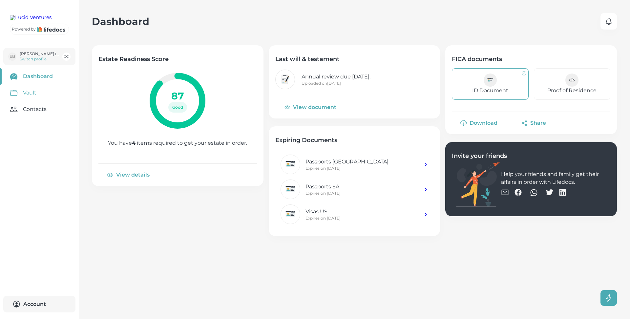
click at [31, 101] on link "Vault" at bounding box center [39, 93] width 79 height 16
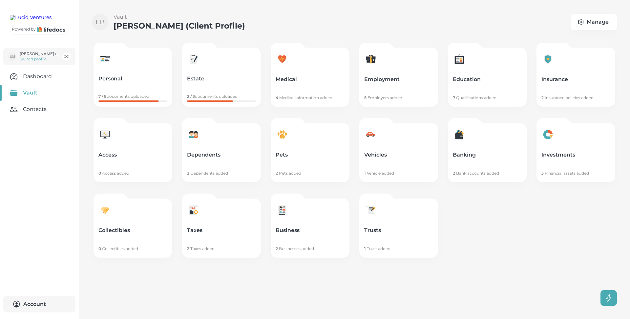
click at [485, 90] on link "Education 7 Qualifications added" at bounding box center [487, 77] width 79 height 59
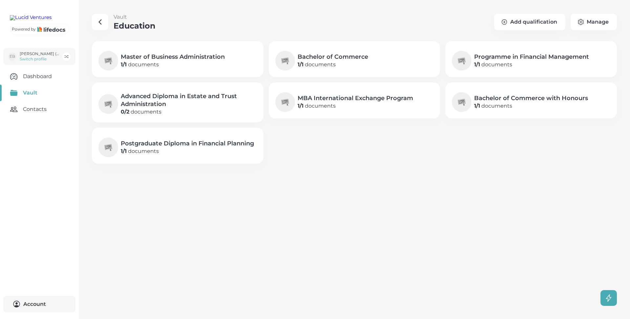
click at [222, 58] on h4 "Master of Business Administration" at bounding box center [173, 57] width 104 height 8
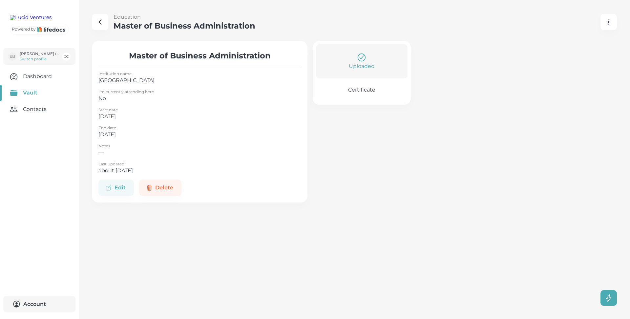
click at [362, 92] on p "Certificate" at bounding box center [361, 90] width 27 height 7
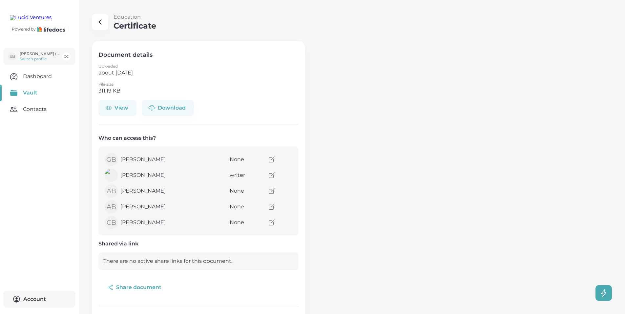
click at [108, 106] on icon "button" at bounding box center [109, 108] width 6 height 4
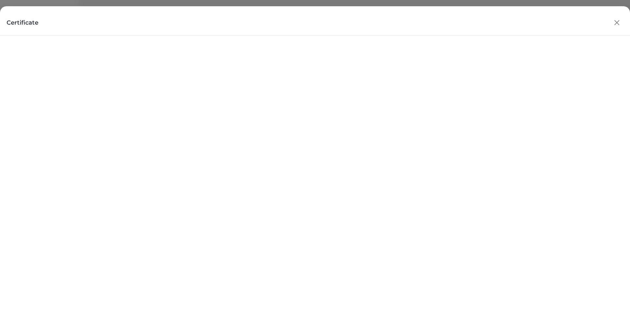
click at [618, 25] on icon "button" at bounding box center [617, 23] width 10 height 10
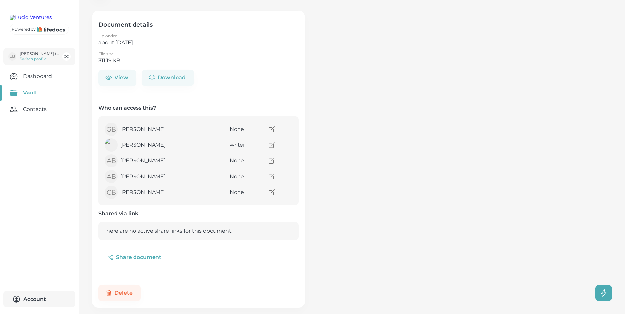
scroll to position [30, 0]
click at [271, 129] on icon "access" at bounding box center [273, 129] width 4 height 4
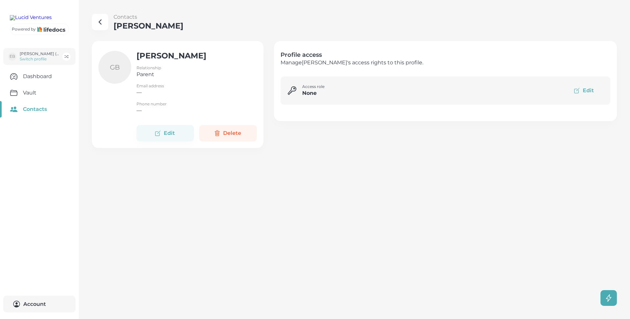
click at [241, 133] on button "Delete" at bounding box center [227, 133] width 57 height 16
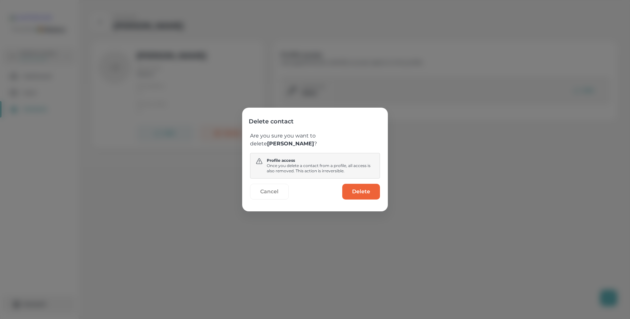
click at [361, 190] on button "Delete" at bounding box center [361, 192] width 38 height 16
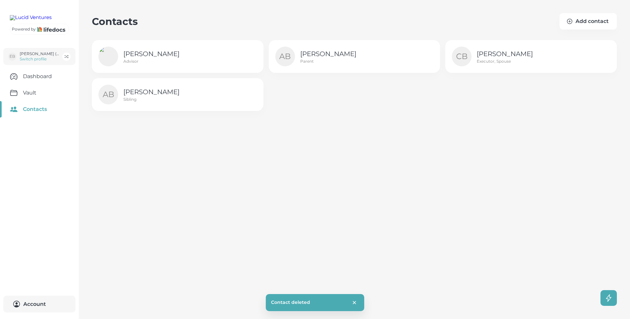
click at [420, 59] on div "AB [PERSON_NAME] Parent" at bounding box center [355, 56] width 172 height 33
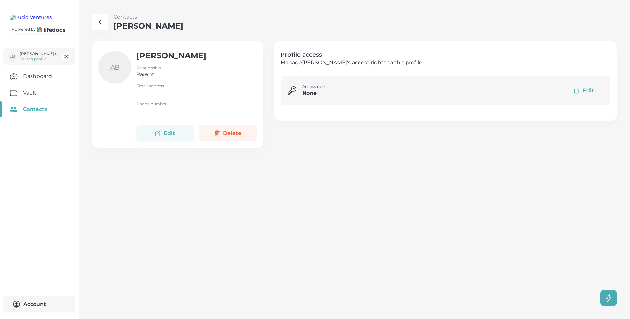
click at [240, 133] on button "Delete" at bounding box center [227, 133] width 57 height 16
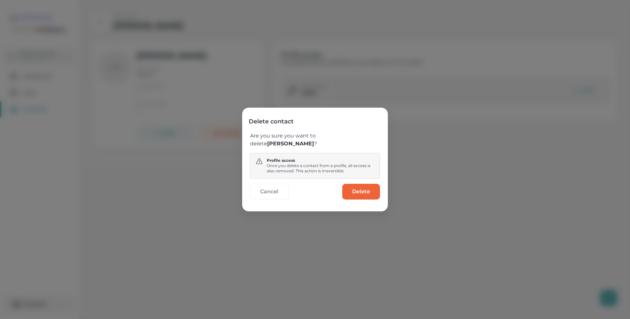
click at [361, 191] on button "Delete" at bounding box center [361, 192] width 38 height 16
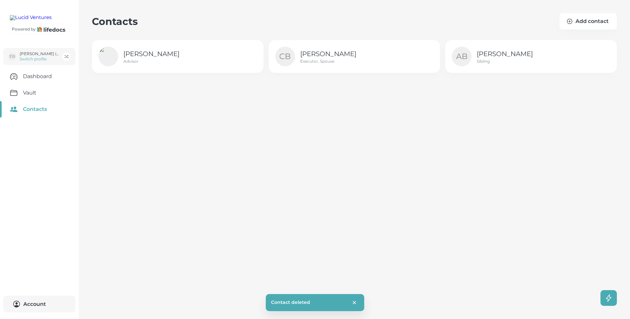
click at [415, 62] on div "CB [PERSON_NAME] Executor, Spouse" at bounding box center [355, 56] width 172 height 33
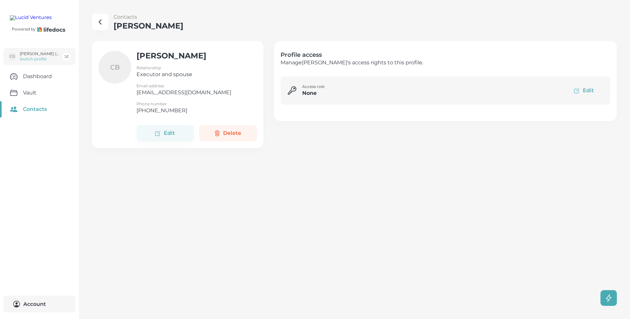
click at [240, 133] on button "Delete" at bounding box center [227, 133] width 57 height 16
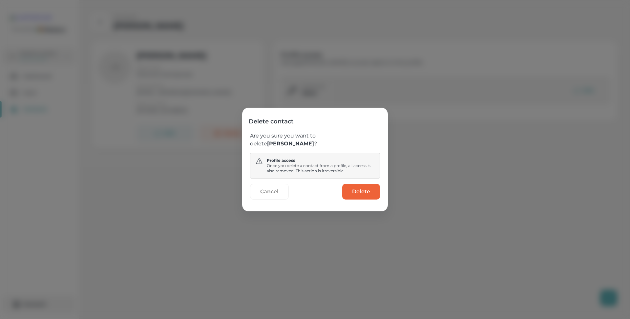
click at [356, 193] on button "Delete" at bounding box center [361, 192] width 38 height 16
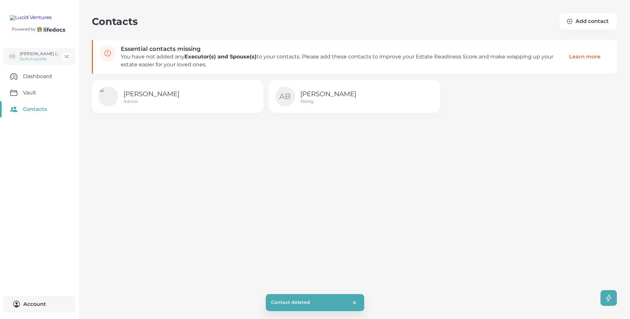
click at [408, 99] on div "AB [PERSON_NAME] Sibling" at bounding box center [355, 96] width 172 height 33
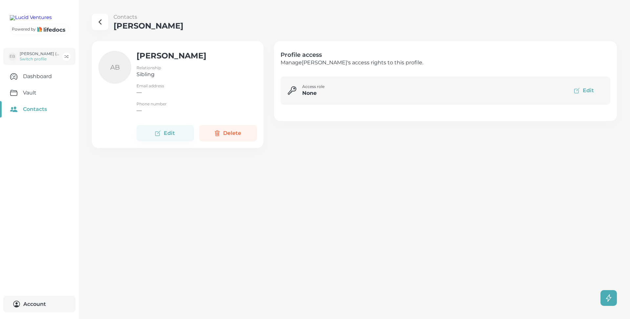
click at [229, 138] on button "Delete" at bounding box center [227, 133] width 57 height 16
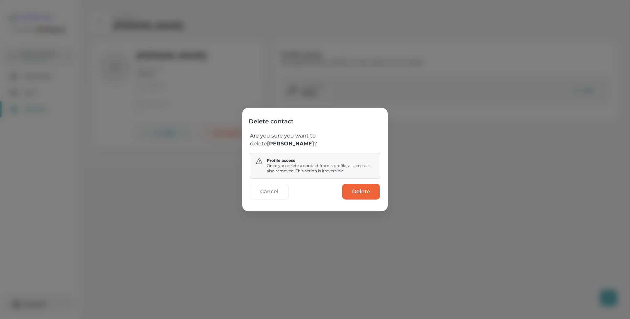
click at [357, 195] on button "Delete" at bounding box center [361, 192] width 38 height 16
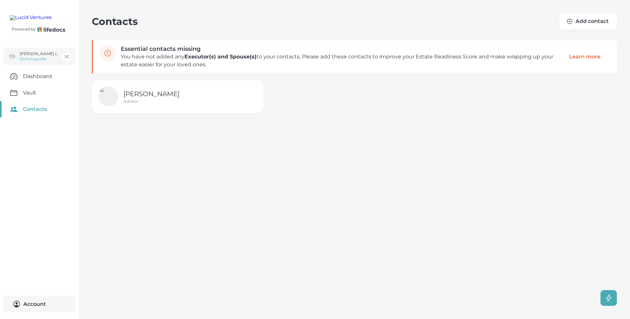
click at [42, 20] on img at bounding box center [31, 17] width 42 height 5
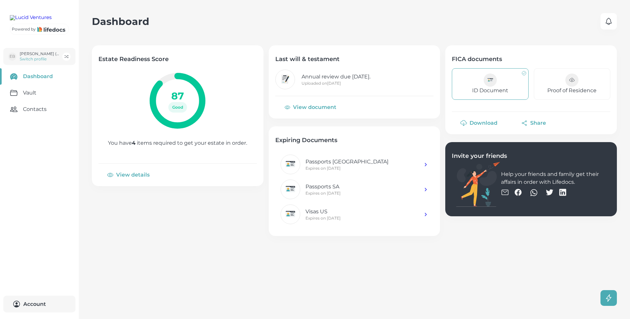
click at [37, 85] on link "Dashboard" at bounding box center [39, 76] width 79 height 16
click at [139, 174] on button "View details" at bounding box center [128, 175] width 61 height 16
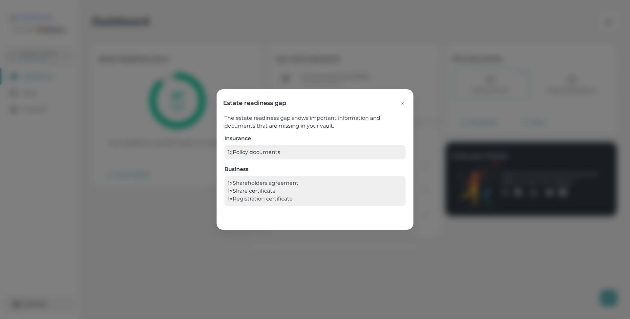
click at [402, 105] on icon "button" at bounding box center [402, 103] width 5 height 5
